Goal: Transaction & Acquisition: Purchase product/service

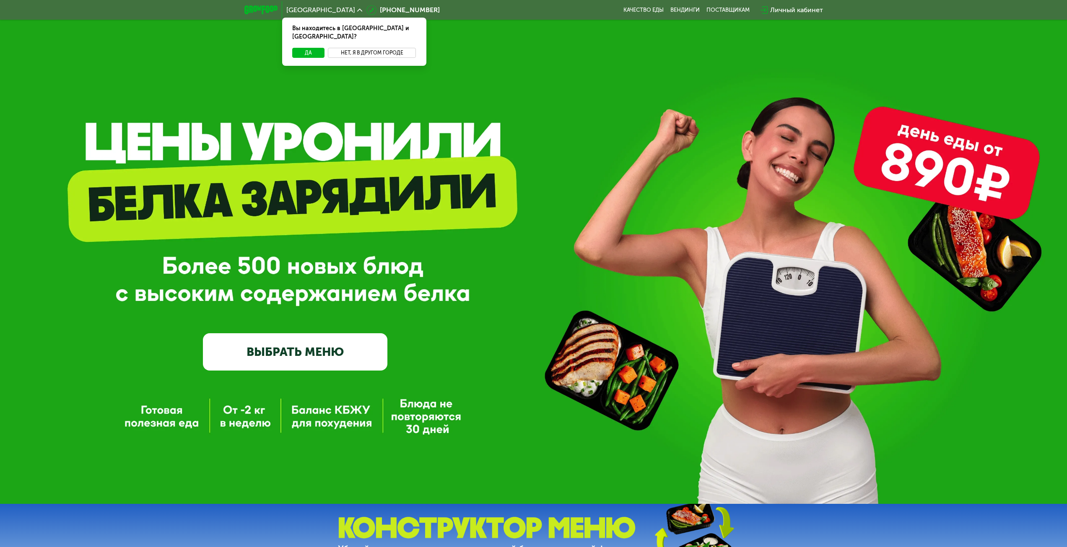
click at [350, 48] on button "Нет, я в другом городе" at bounding box center [372, 53] width 88 height 10
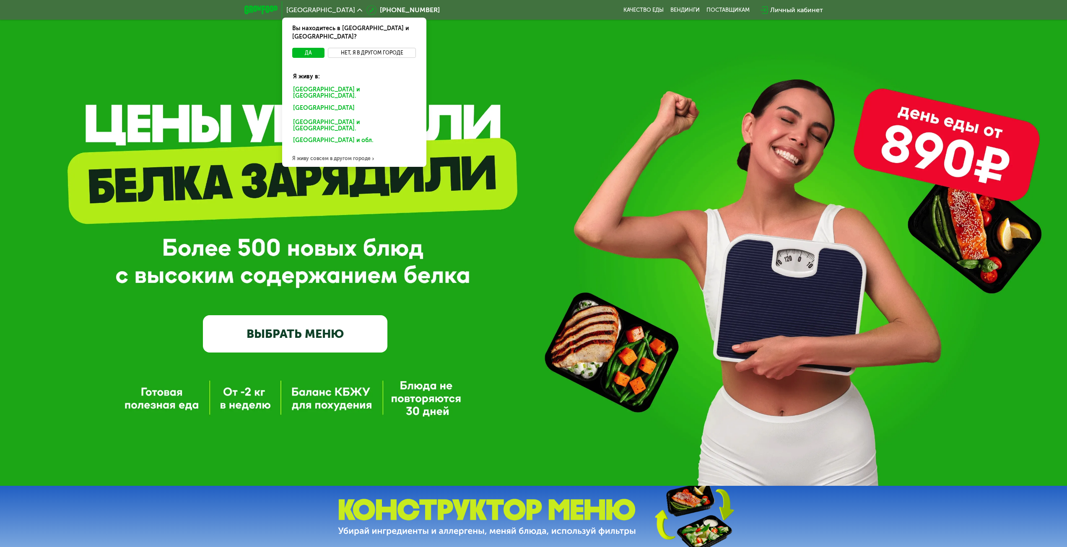
scroll to position [42, 0]
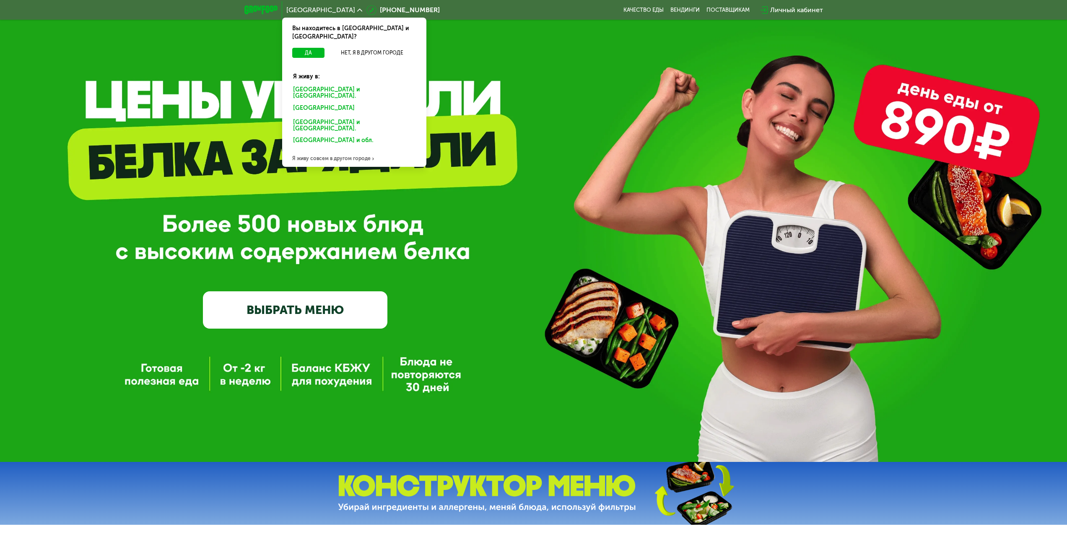
click at [331, 150] on div "Я живу совсем в другом городе" at bounding box center [354, 158] width 144 height 17
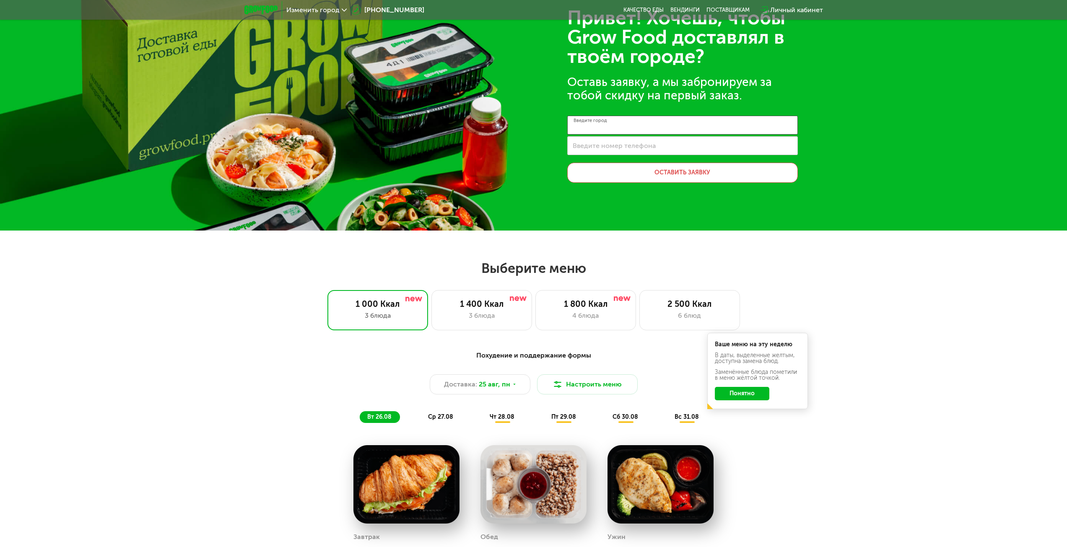
click at [627, 123] on input "Введите город" at bounding box center [682, 125] width 231 height 19
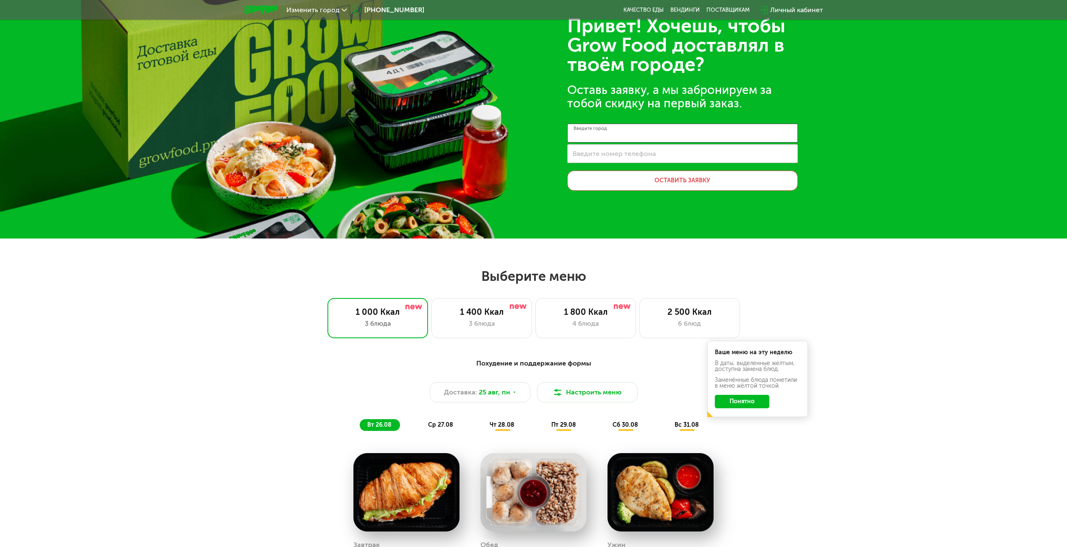
scroll to position [0, 0]
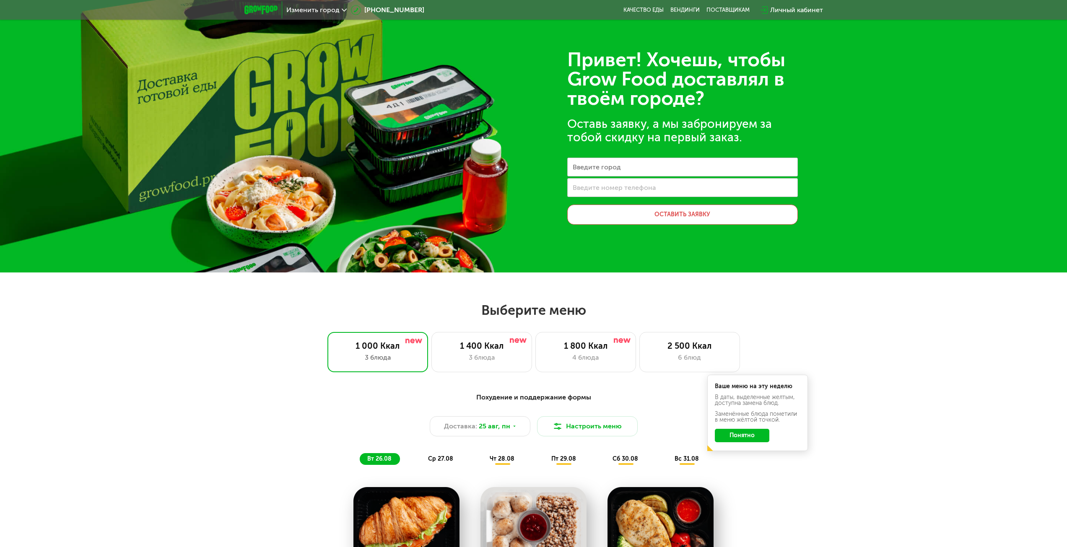
click at [295, 10] on span "Изменить город" at bounding box center [312, 10] width 53 height 7
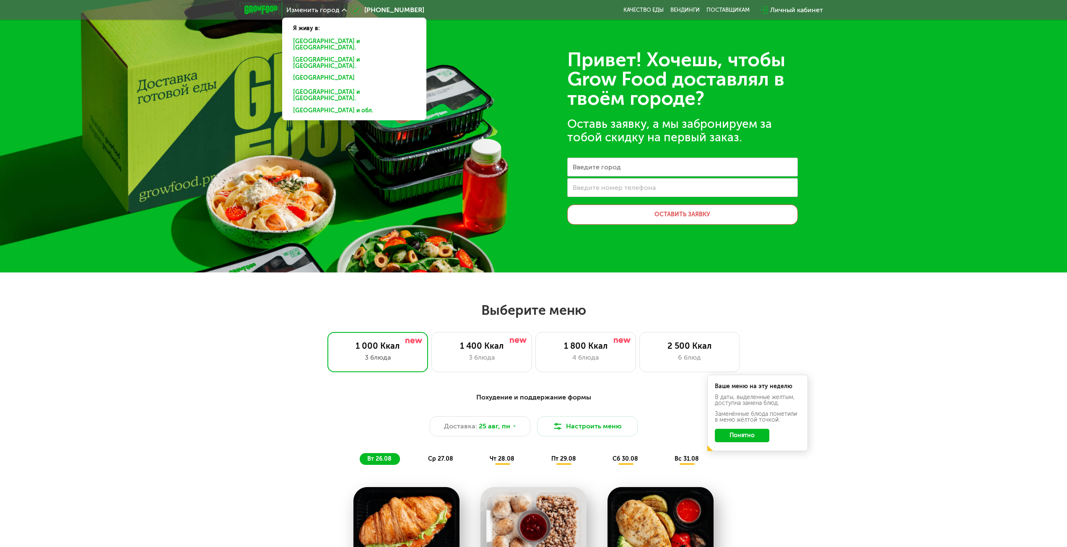
click at [754, 430] on button "Понятно" at bounding box center [742, 435] width 55 height 13
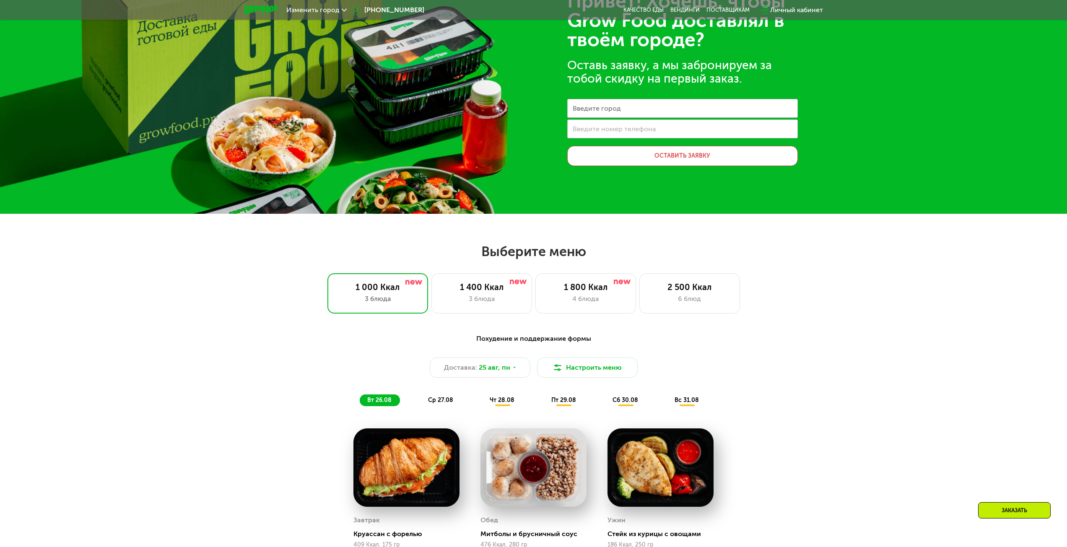
scroll to position [42, 0]
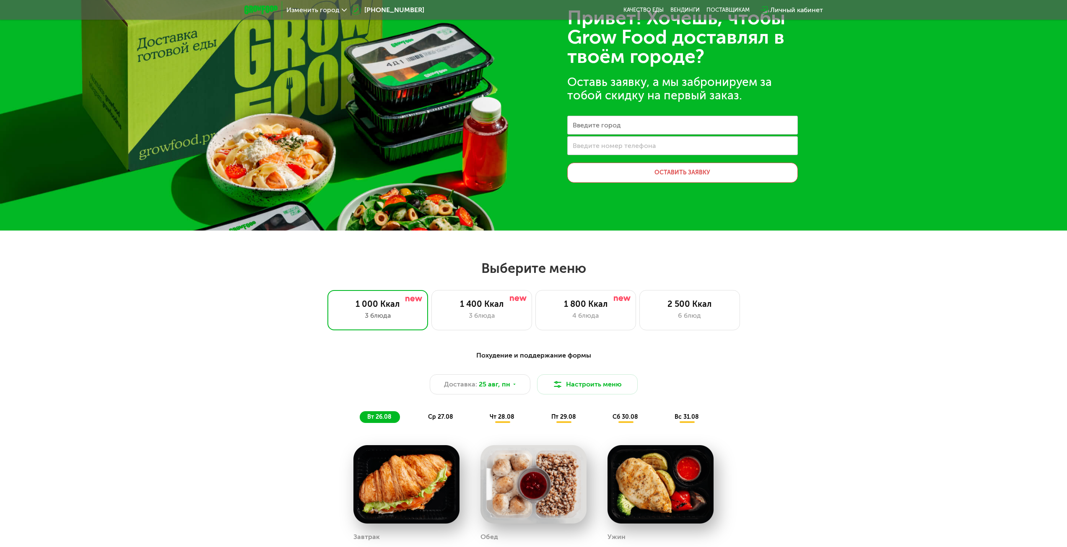
click at [335, 13] on span "Изменить город" at bounding box center [312, 10] width 53 height 7
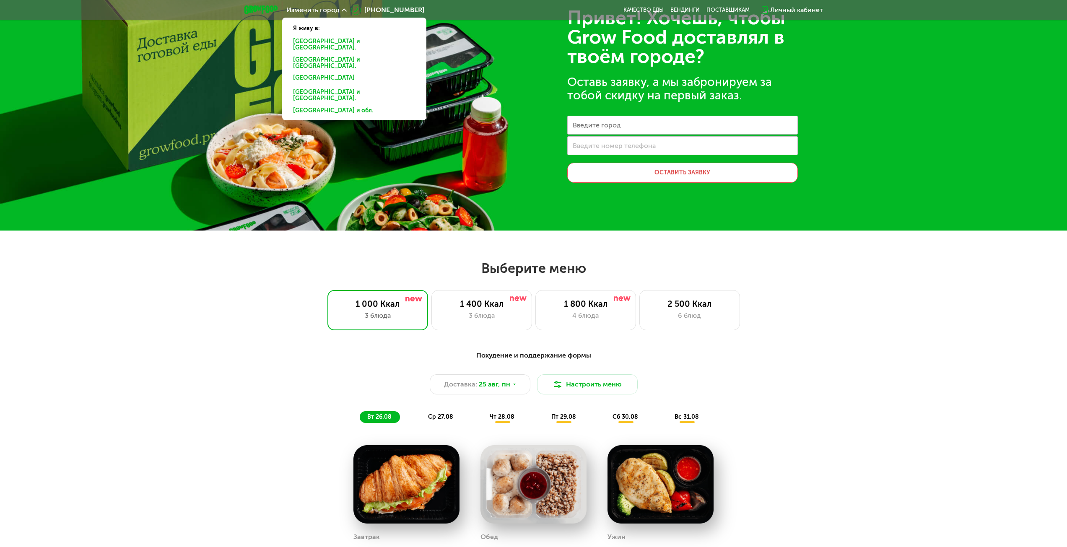
click at [318, 73] on div "[GEOGRAPHIC_DATA] и [GEOGRAPHIC_DATA]." at bounding box center [354, 79] width 134 height 13
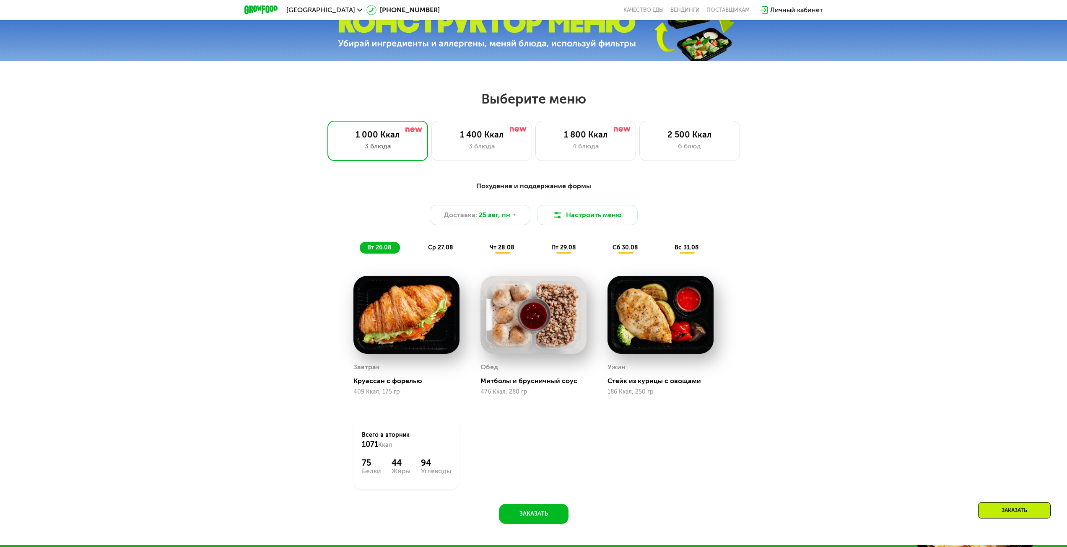
scroll to position [507, 0]
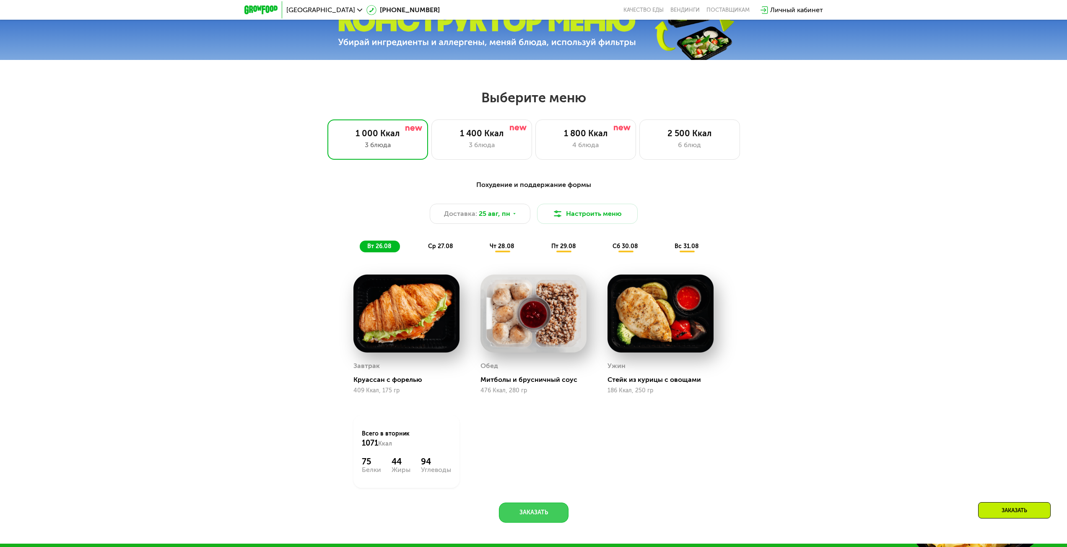
click at [524, 507] on button "Заказать" at bounding box center [534, 513] width 70 height 20
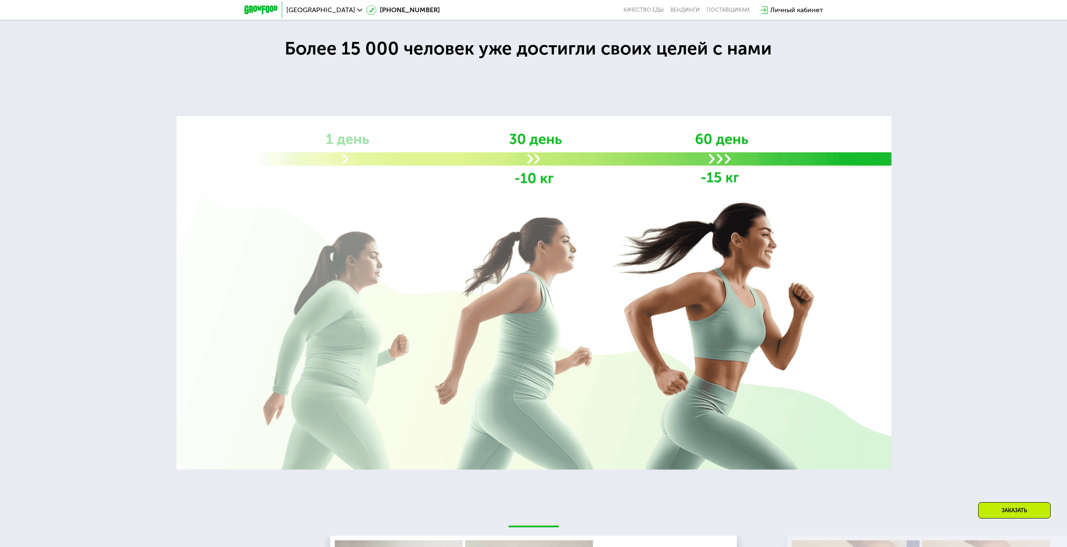
scroll to position [1389, 0]
